Goal: Find specific page/section: Find specific page/section

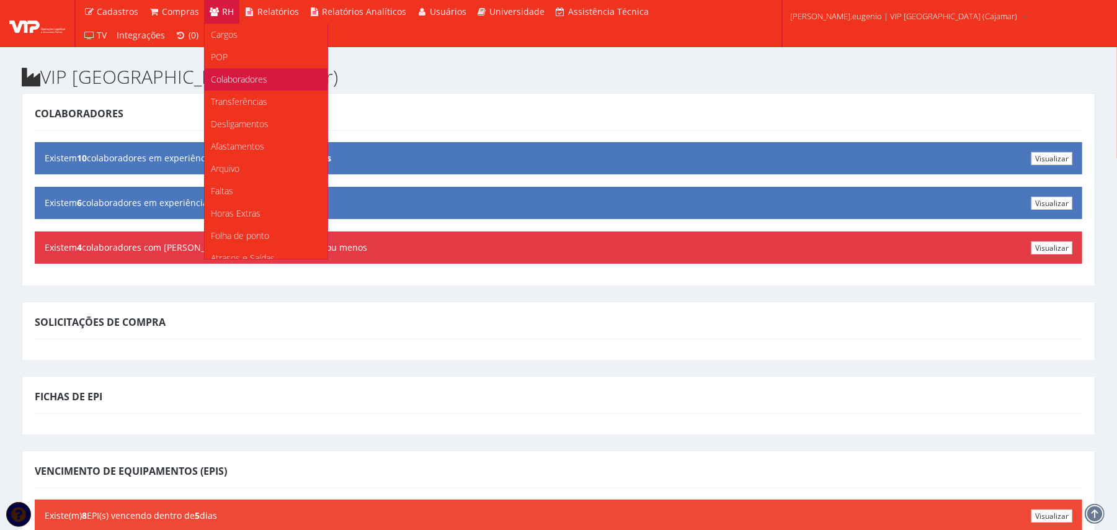
click at [246, 80] on span "Colaboradores" at bounding box center [239, 79] width 56 height 12
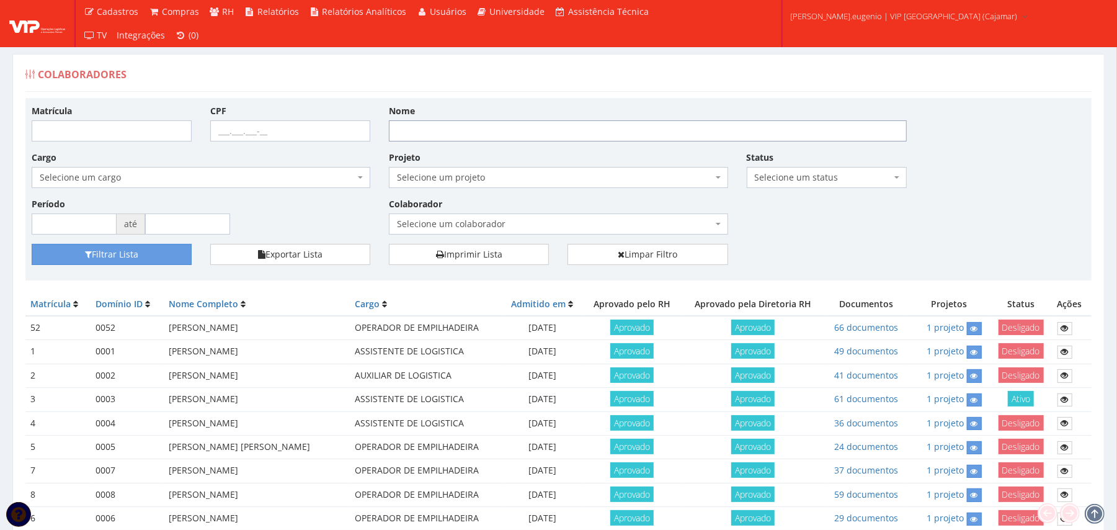
click at [427, 124] on input "Nome" at bounding box center [648, 130] width 518 height 21
type input "lean"
click at [32, 244] on button "Filtrar Lista" at bounding box center [112, 254] width 160 height 21
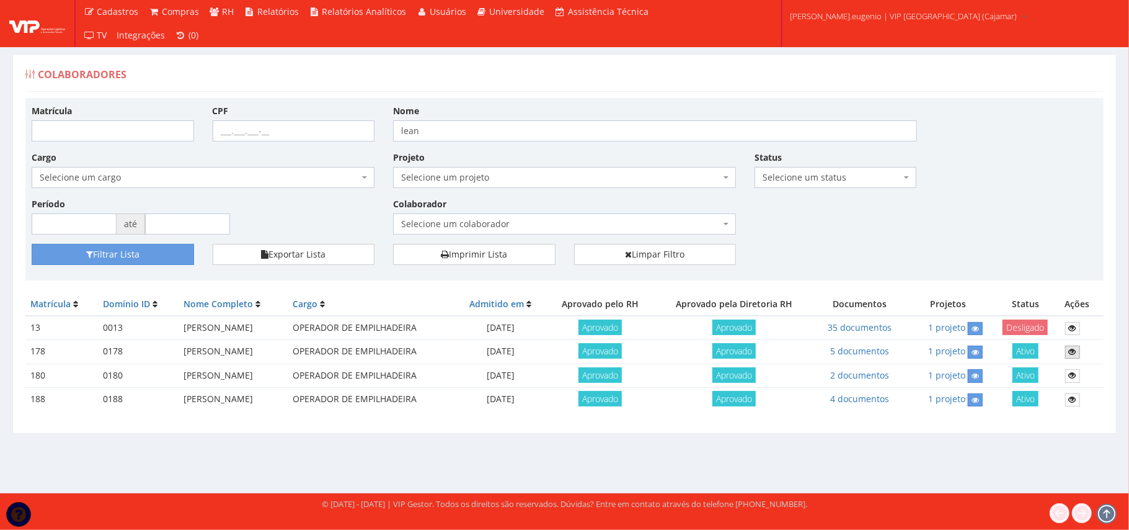
click at [1070, 352] on link at bounding box center [1072, 351] width 15 height 13
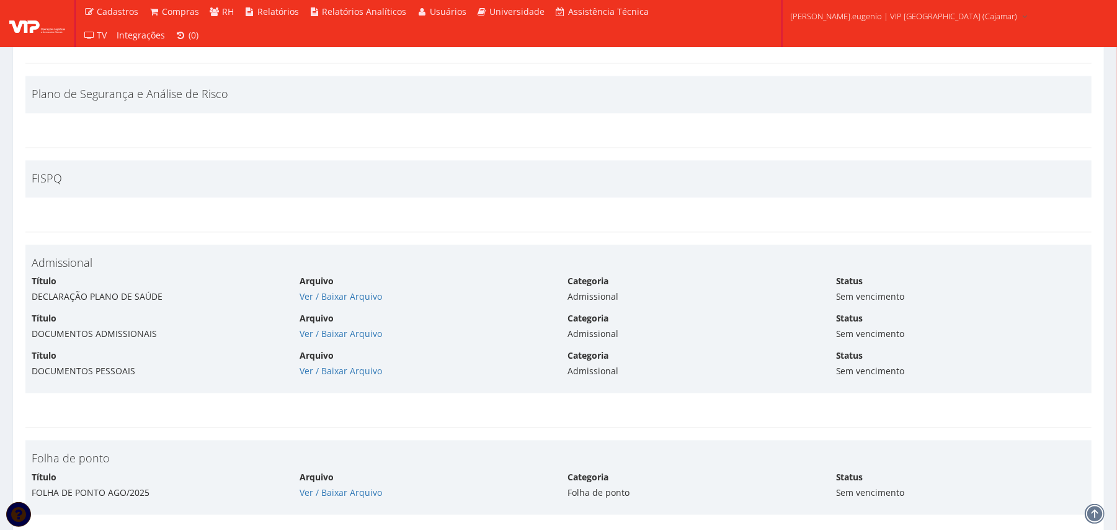
scroll to position [1121, 0]
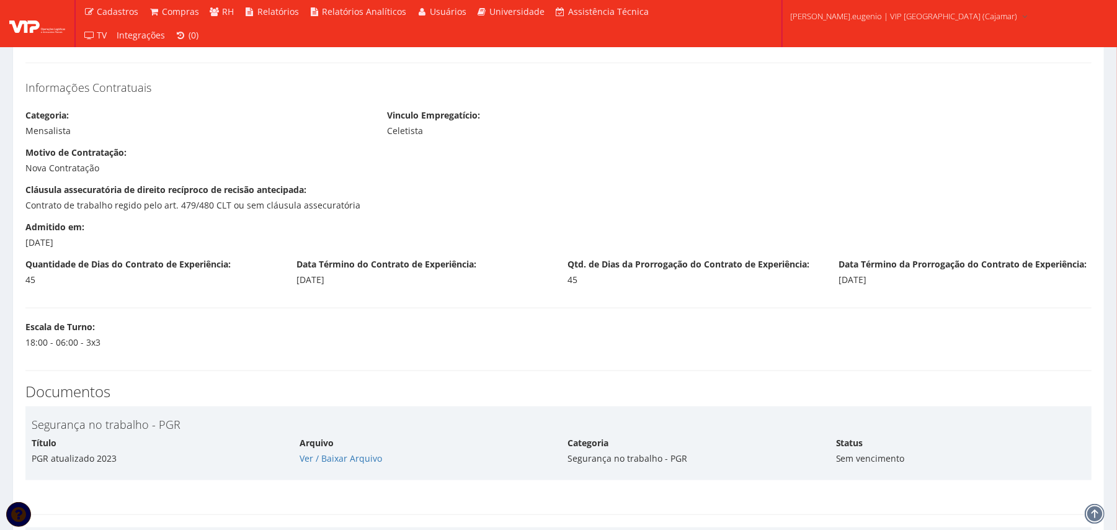
drag, startPoint x: 18, startPoint y: 241, endPoint x: 105, endPoint y: 243, distance: 87.5
click at [105, 243] on div "Admitido em: 23/06/2025" at bounding box center [151, 235] width 271 height 28
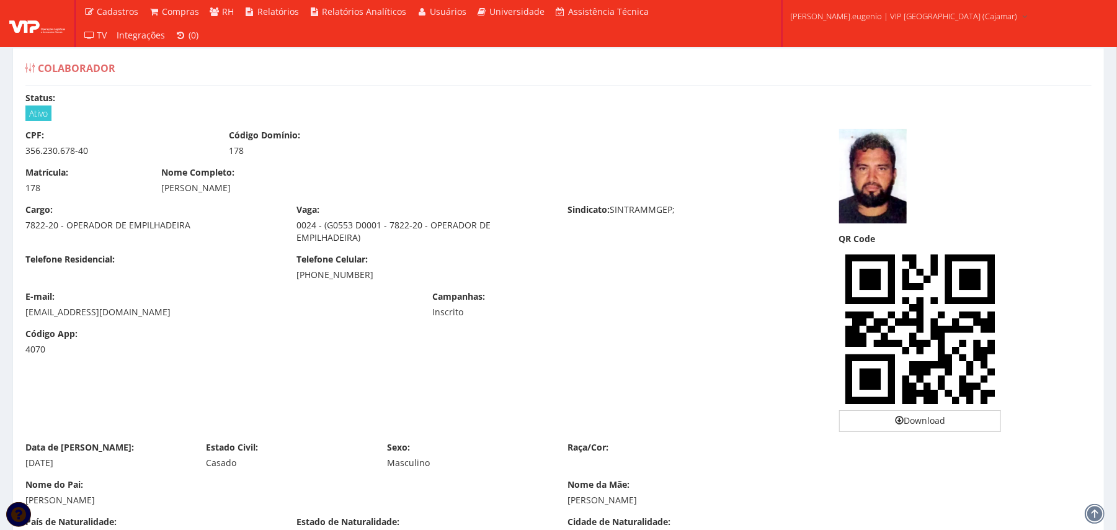
scroll to position [0, 0]
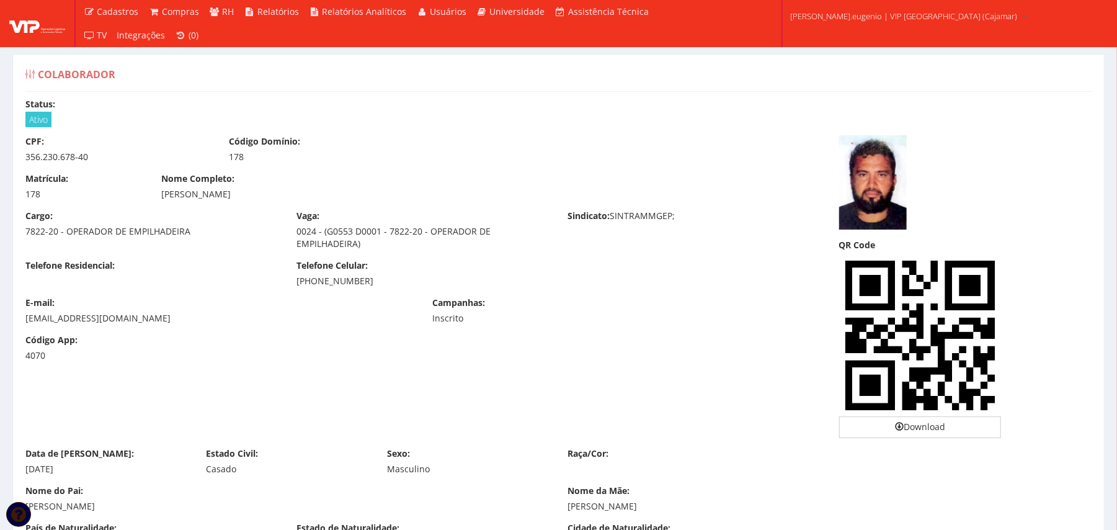
click at [871, 199] on img at bounding box center [873, 182] width 68 height 94
